Goal: Task Accomplishment & Management: Complete application form

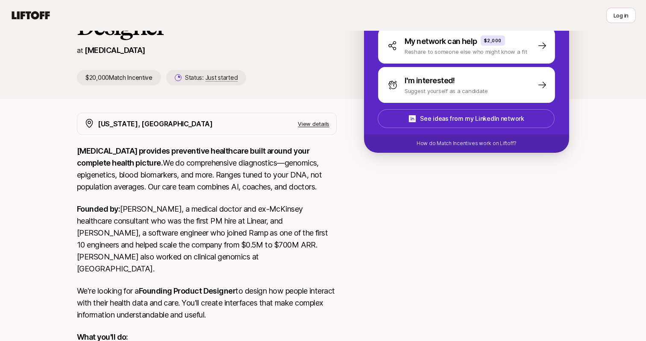
scroll to position [173, 0]
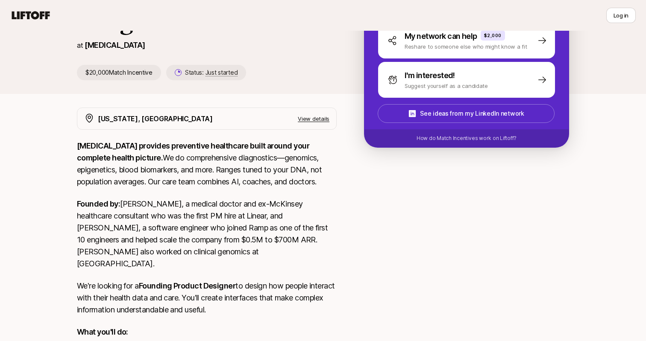
click at [60, 189] on div "Eleanor Morgan shared with you Sagan Schultz and David Deng are looking for Fou…" at bounding box center [323, 315] width 646 height 874
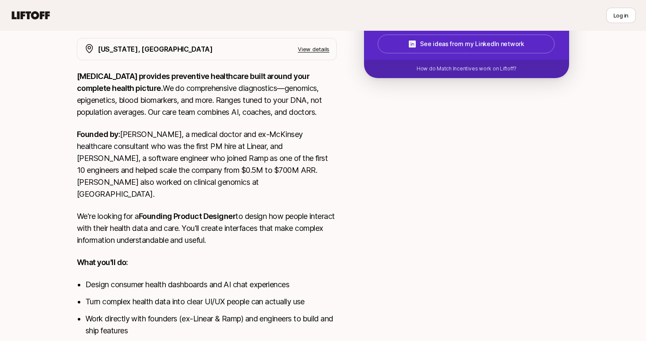
scroll to position [246, 0]
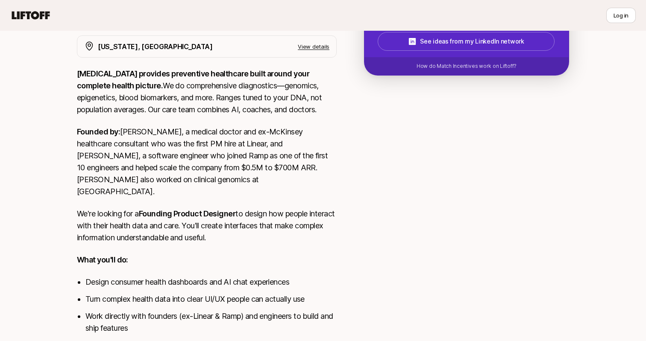
click at [217, 182] on p "Founded by: Sagan, a medical doctor and ex-McKinsey healthcare consultant who w…" at bounding box center [207, 162] width 260 height 72
click at [70, 200] on div "New York, NY View details SONATA provides preventive healthcare built around yo…" at bounding box center [323, 347] width 513 height 624
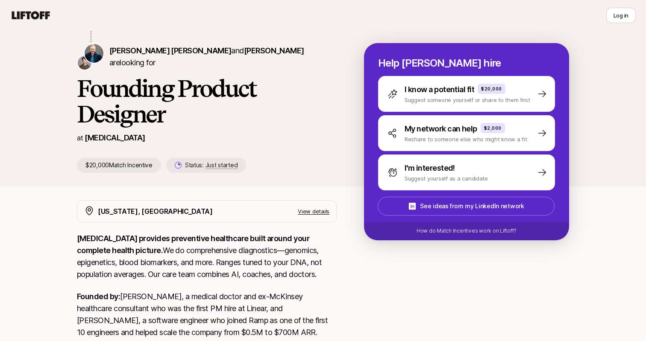
scroll to position [82, 0]
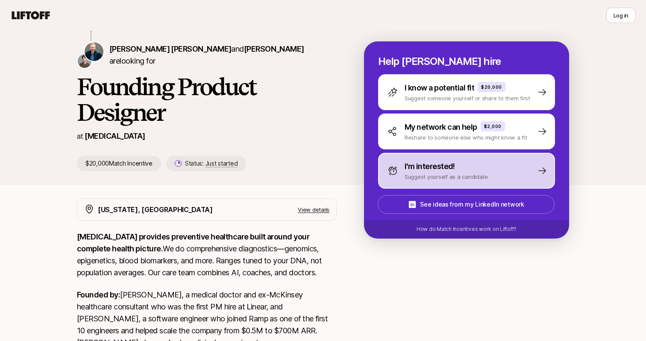
click at [434, 180] on p "Suggest yourself as a candidate" at bounding box center [445, 177] width 83 height 9
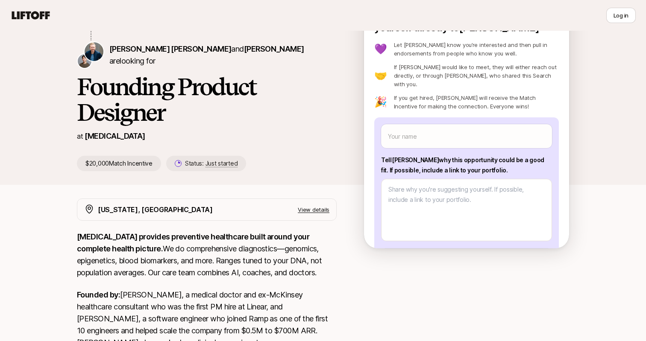
scroll to position [23, 0]
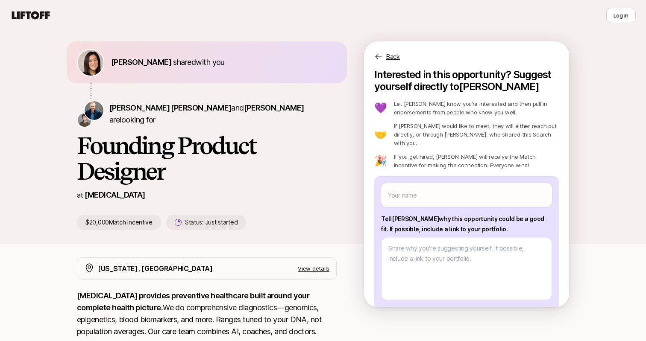
click at [490, 114] on p "Let Sagan know you’re interested and then pull in endorsements from people who …" at bounding box center [476, 108] width 165 height 17
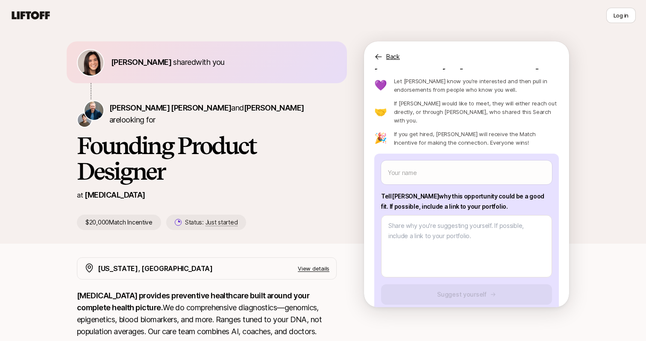
scroll to position [29, 0]
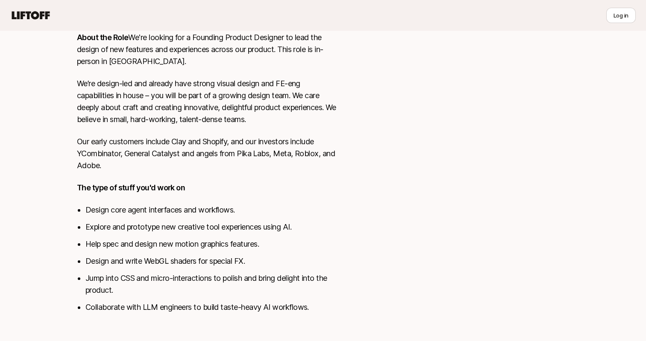
scroll to position [406, 0]
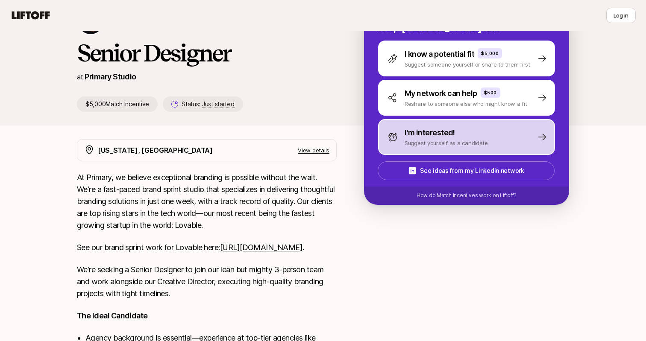
click at [411, 137] on p "I'm interested!" at bounding box center [429, 133] width 50 height 12
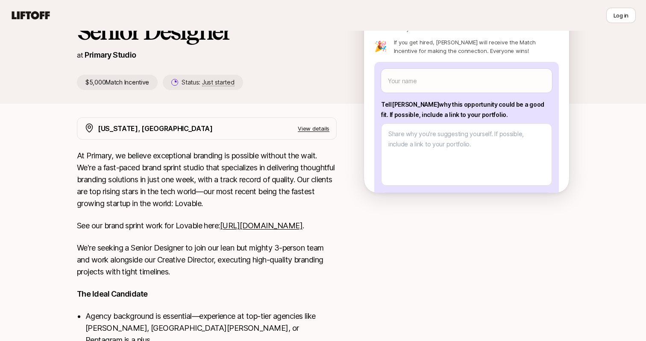
scroll to position [145, 0]
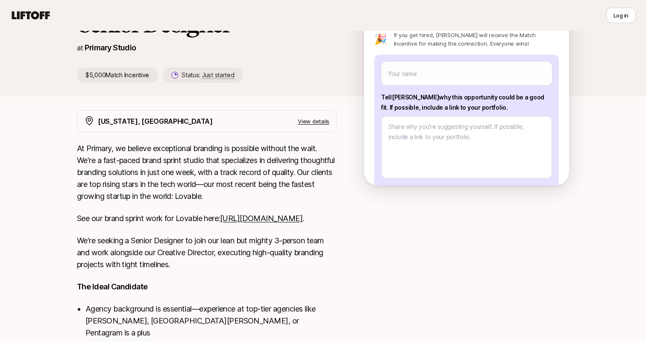
click at [25, 196] on div "Eleanor Morgan shared with you Nicholas Pattison is looking for Senior Designer…" at bounding box center [323, 163] width 646 height 515
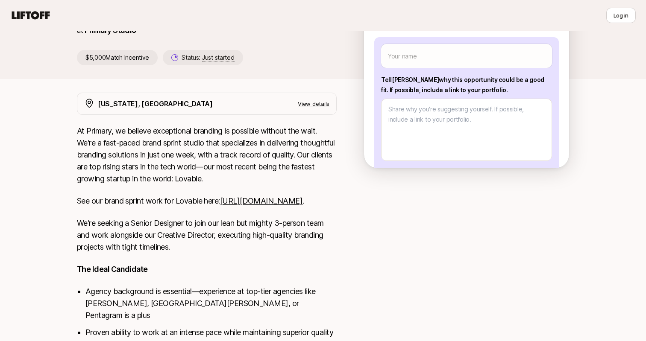
scroll to position [163, 0]
click at [220, 205] on link "https://www.primary.studio/work/lovable" at bounding box center [261, 200] width 82 height 9
click at [277, 183] on p "At Primary, we believe exceptional branding is possible without the wait. We're…" at bounding box center [207, 155] width 260 height 60
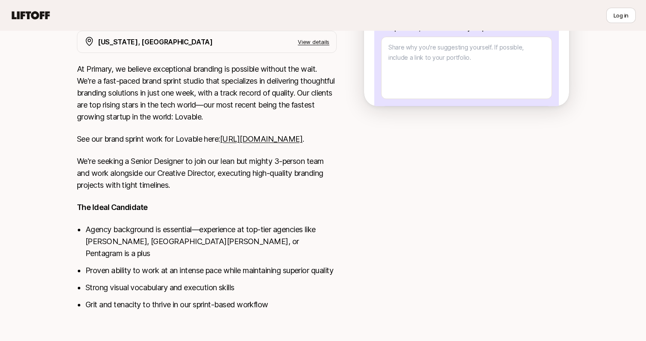
scroll to position [238, 0]
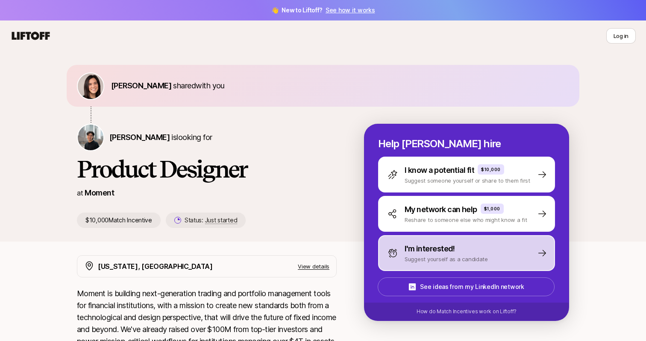
click at [393, 245] on div "I'm interested! Suggest yourself as a candidate" at bounding box center [437, 253] width 100 height 21
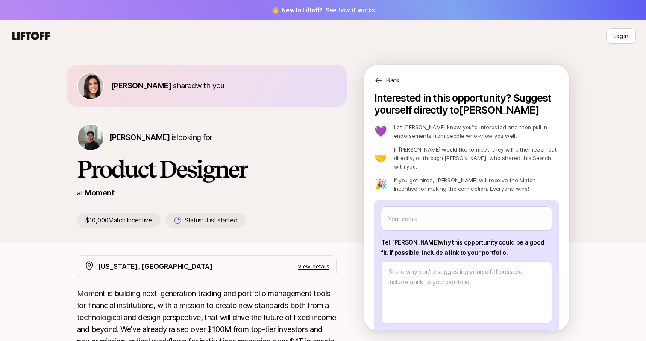
click at [358, 216] on div "Eleanor Morgan shared with you Billy Tseng is looking for Product Designer at M…" at bounding box center [220, 146] width 287 height 163
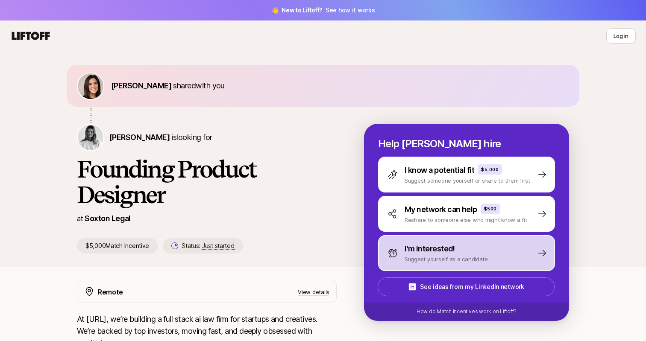
click at [387, 256] on icon at bounding box center [392, 253] width 10 height 10
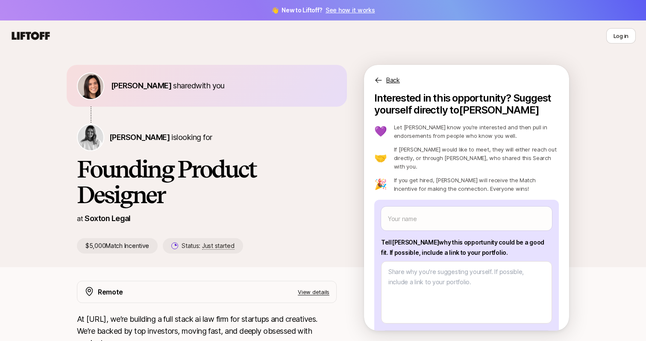
click at [347, 219] on div "[PERSON_NAME] shared with you [PERSON_NAME] is looking for Founding Product Des…" at bounding box center [220, 159] width 287 height 189
click at [317, 164] on h1 "Founding Product Designer" at bounding box center [207, 181] width 260 height 51
